Goal: Information Seeking & Learning: Learn about a topic

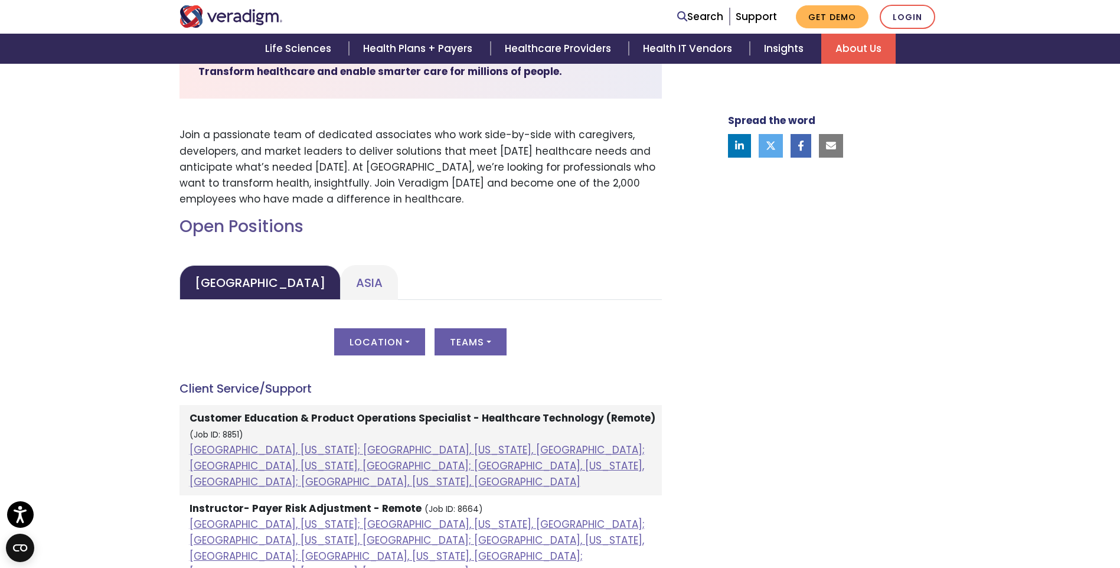
scroll to position [354, 0]
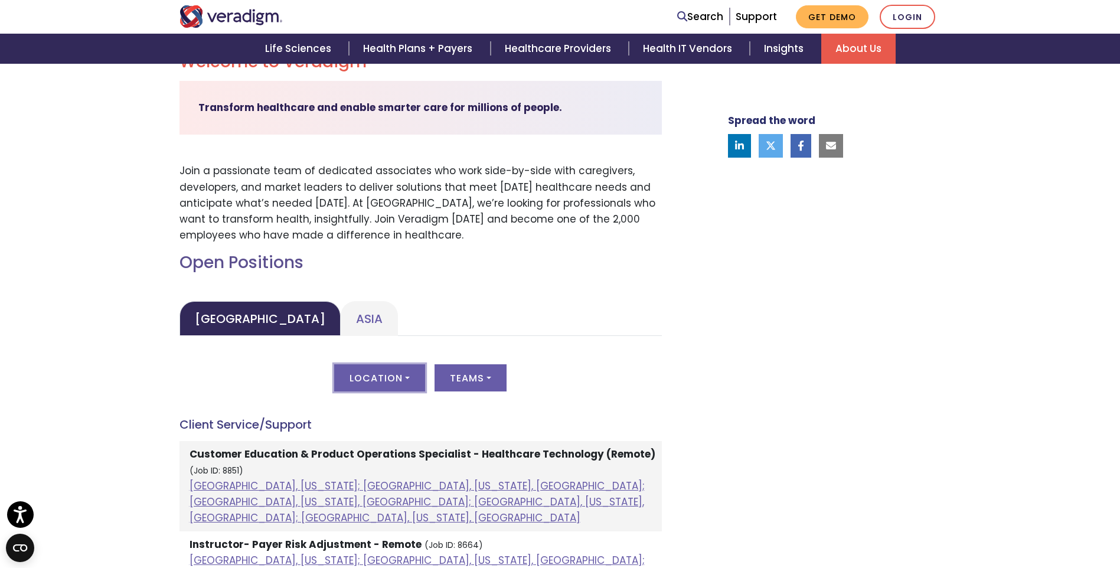
click at [406, 375] on button "Location" at bounding box center [379, 377] width 91 height 27
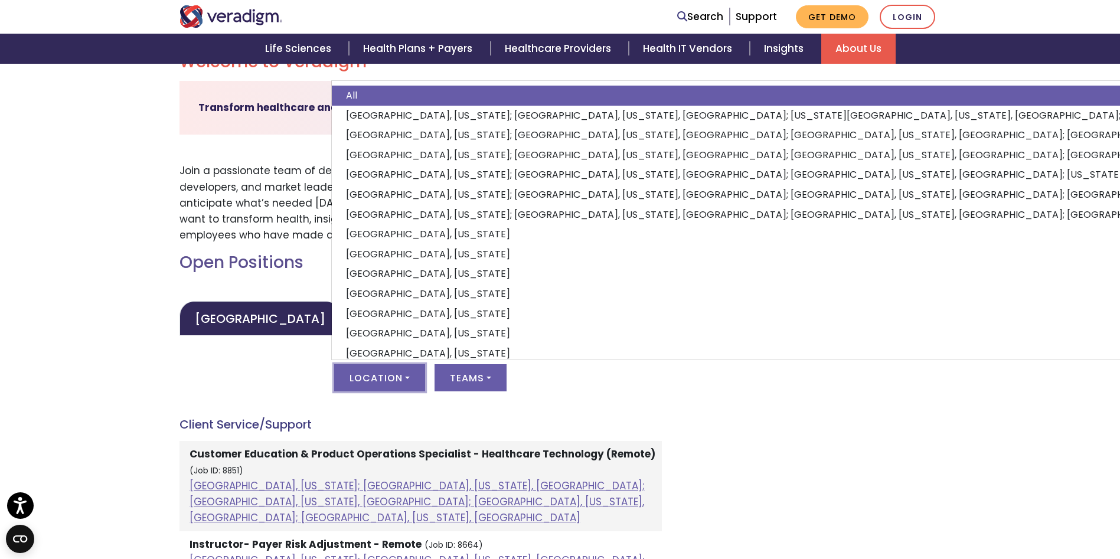
click at [406, 375] on button "Location" at bounding box center [379, 377] width 91 height 27
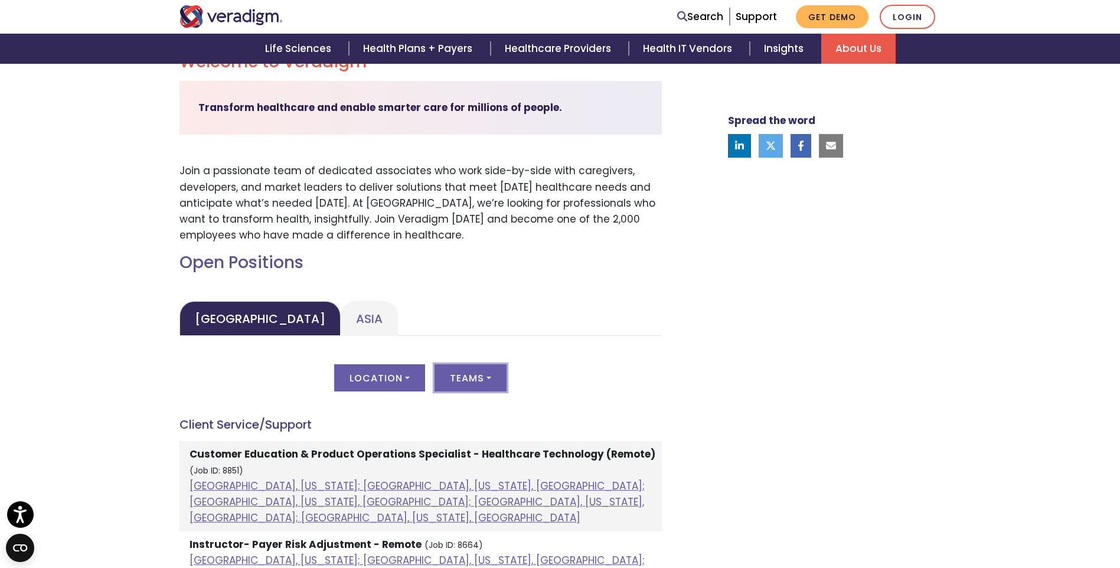
click at [489, 376] on button "Teams" at bounding box center [470, 377] width 72 height 27
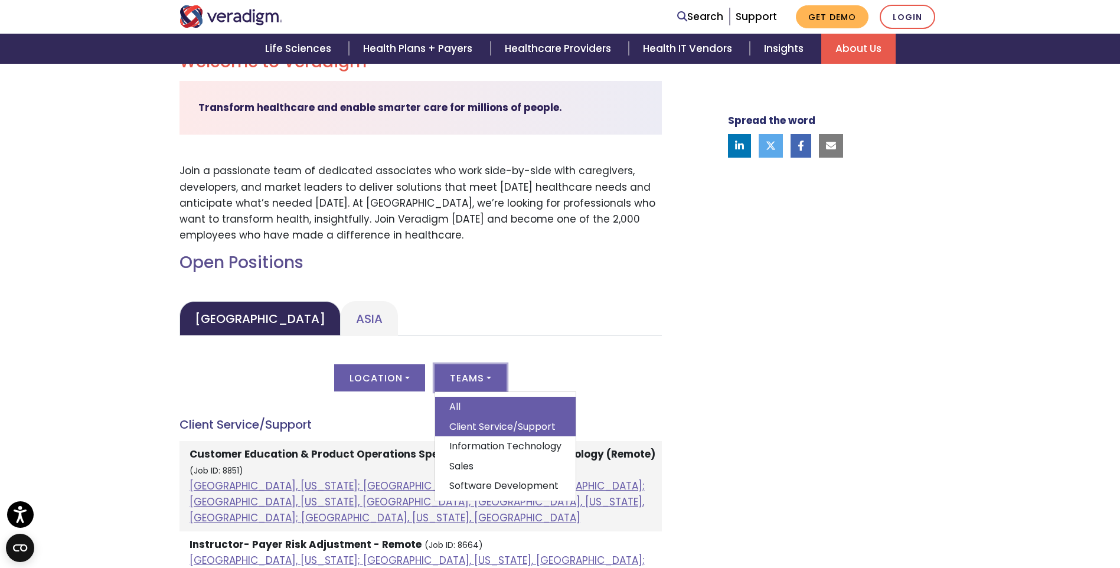
scroll to position [413, 0]
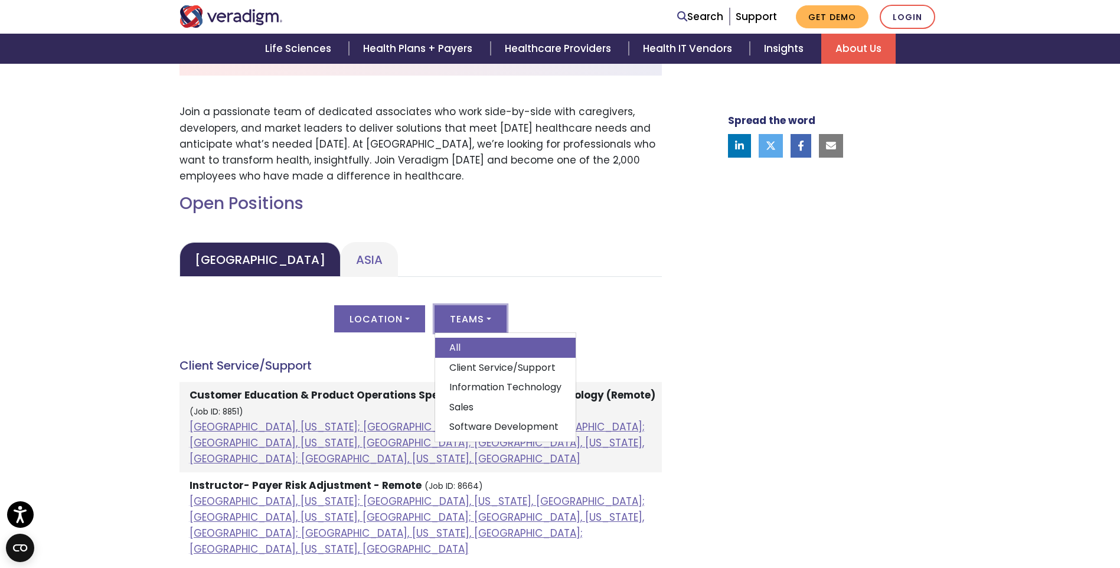
click at [506, 388] on link "Information Technology" at bounding box center [505, 387] width 141 height 20
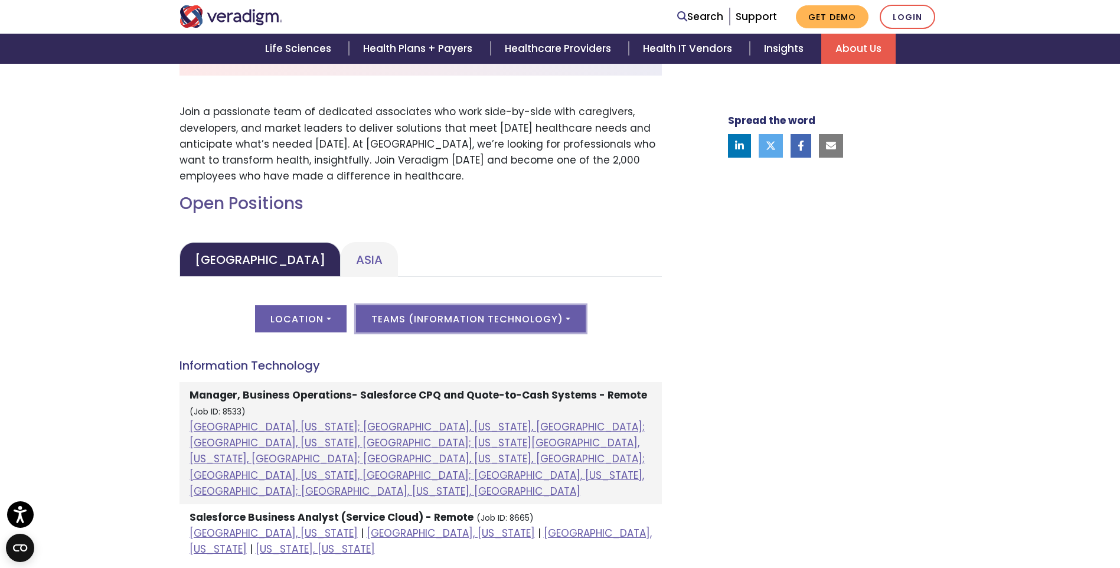
click at [565, 316] on button "Teams ( Information Technology )" at bounding box center [471, 318] width 230 height 27
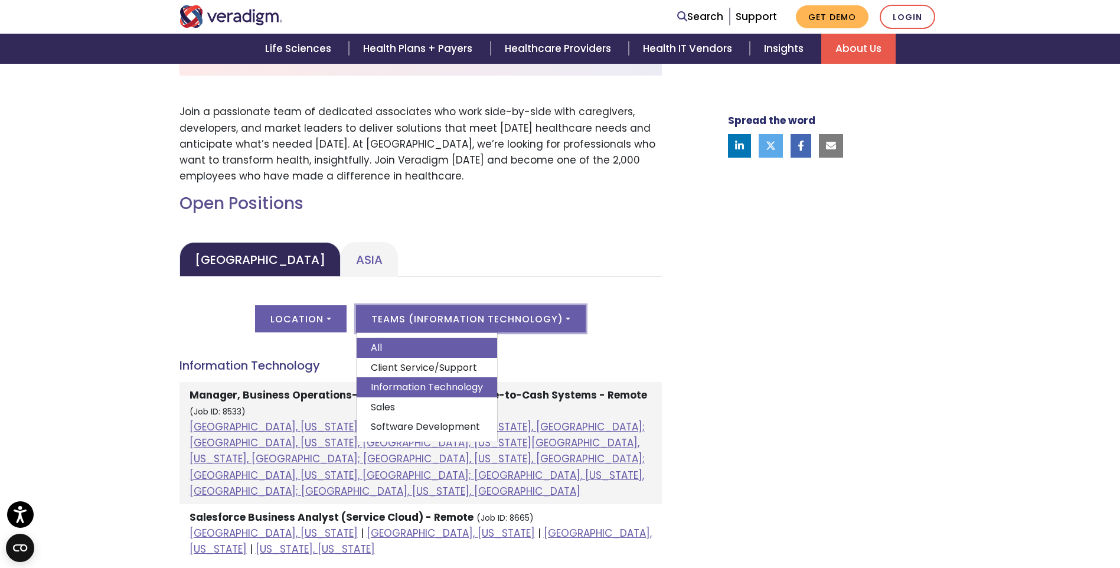
click at [373, 345] on link "All" at bounding box center [427, 348] width 141 height 20
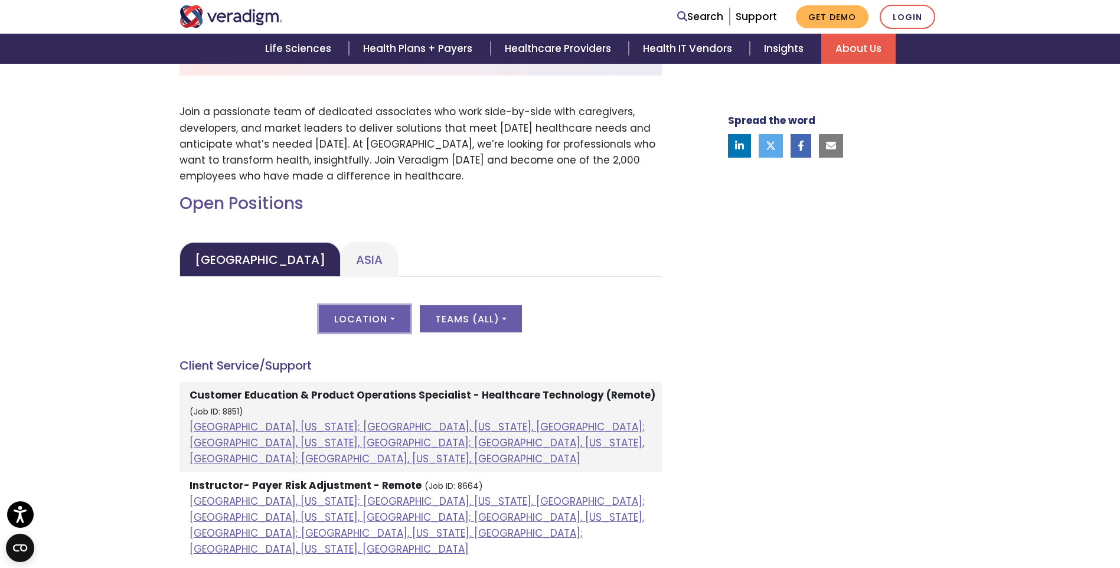
click at [391, 318] on button "Location" at bounding box center [364, 318] width 91 height 27
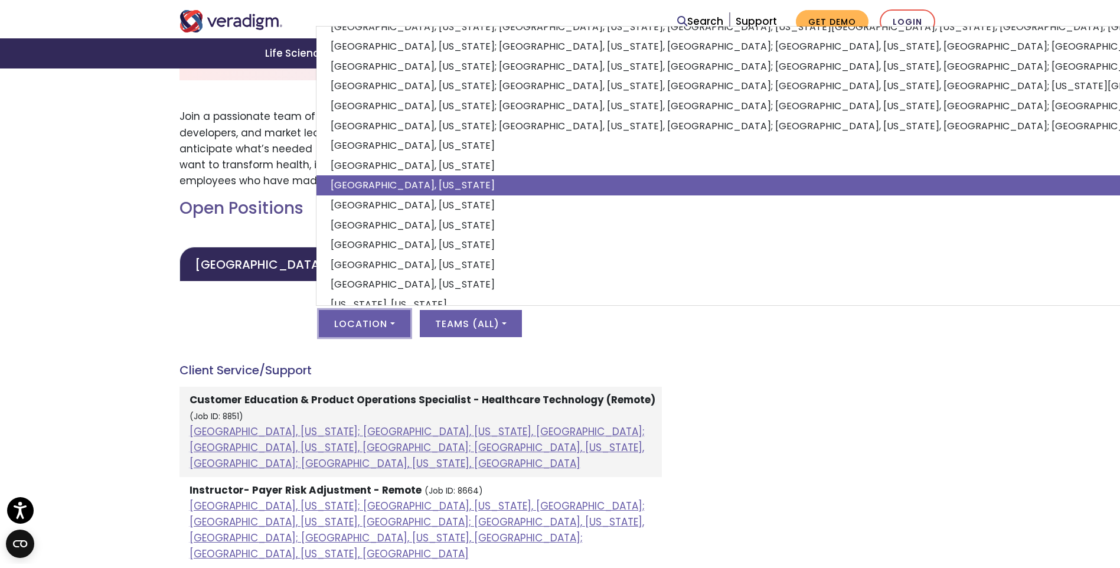
scroll to position [53, 0]
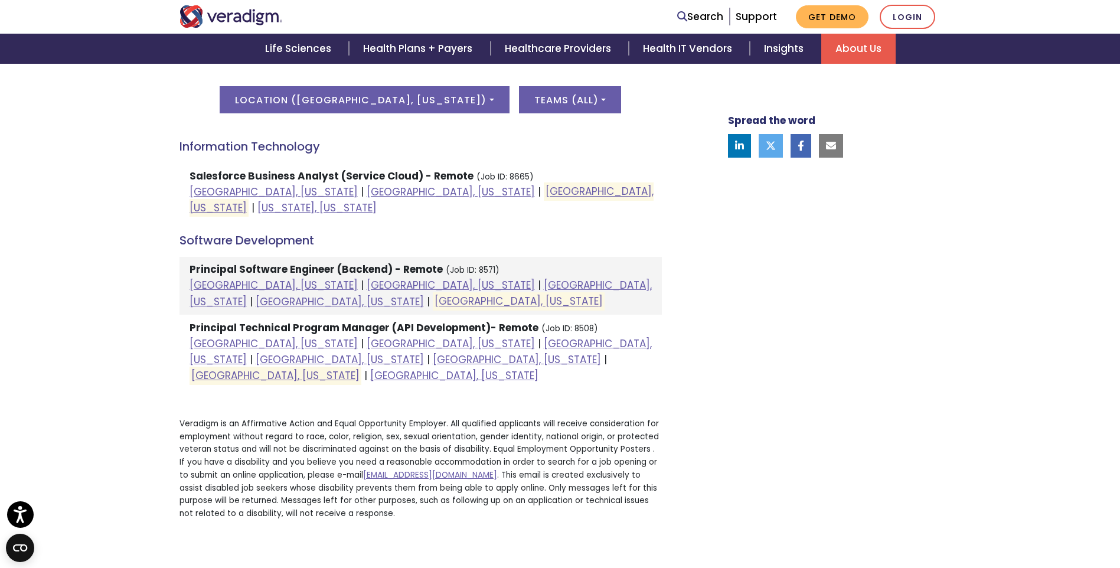
scroll to position [649, 0]
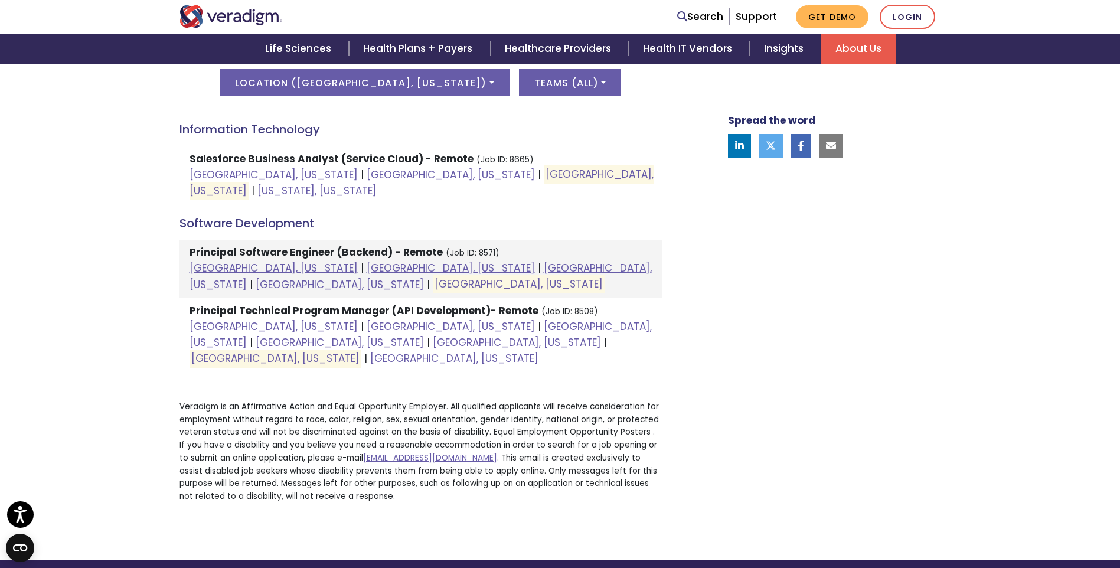
click at [328, 303] on strong "Principal Technical Program Manager (API Development)- Remote" at bounding box center [364, 310] width 349 height 14
click at [309, 351] on link "[GEOGRAPHIC_DATA], [US_STATE]" at bounding box center [275, 358] width 168 height 14
